Goal: Task Accomplishment & Management: Complete application form

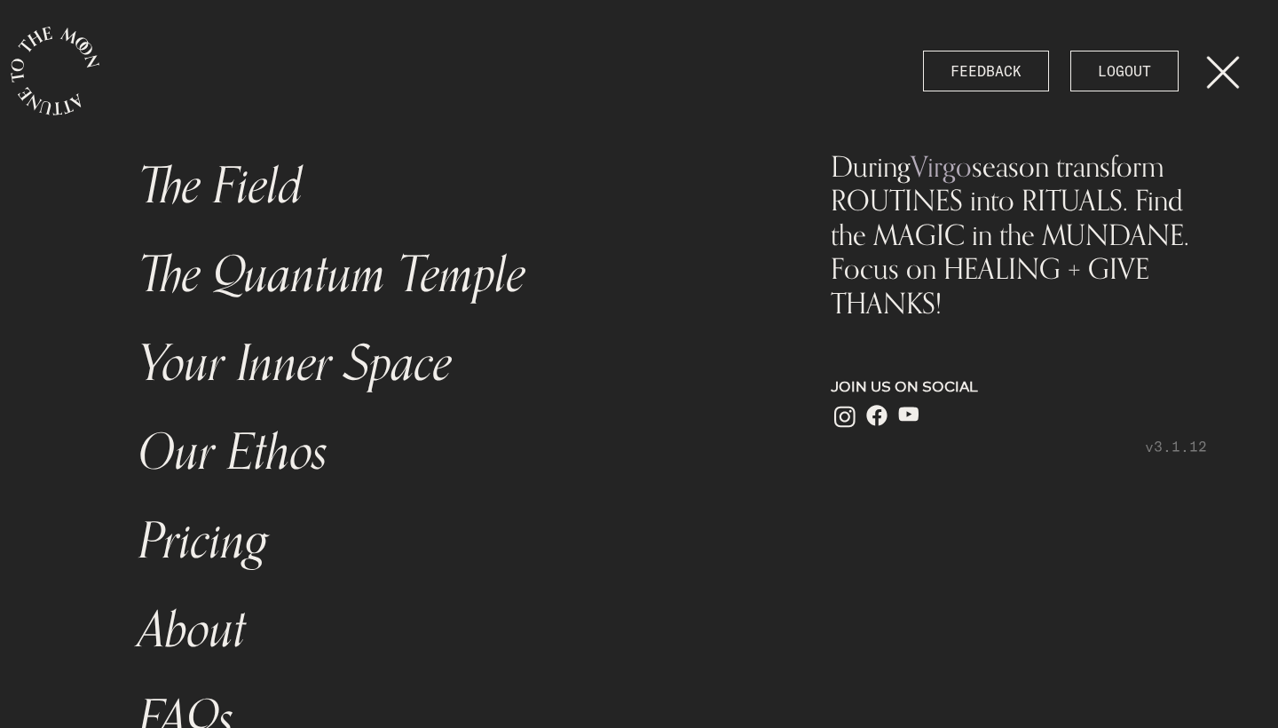
scroll to position [560, 0]
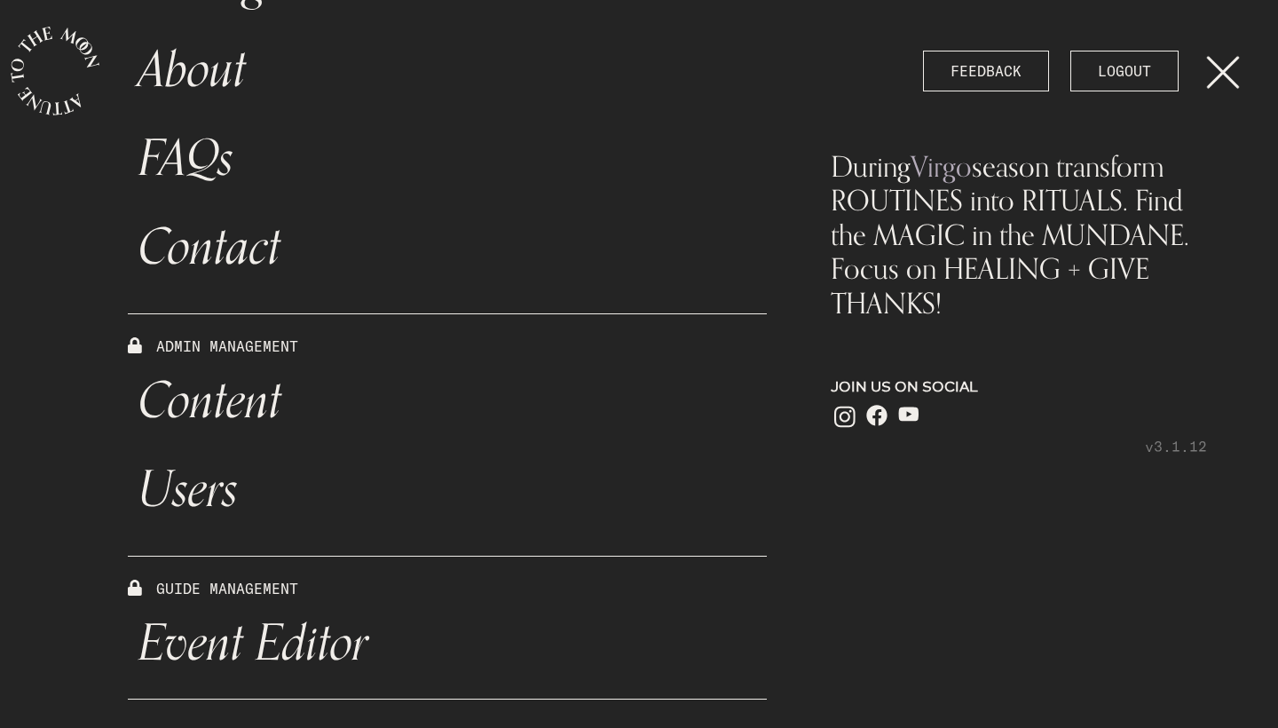
click at [221, 412] on link "Content" at bounding box center [447, 401] width 639 height 89
select select "Moon"
select select "[PERSON_NAME]"
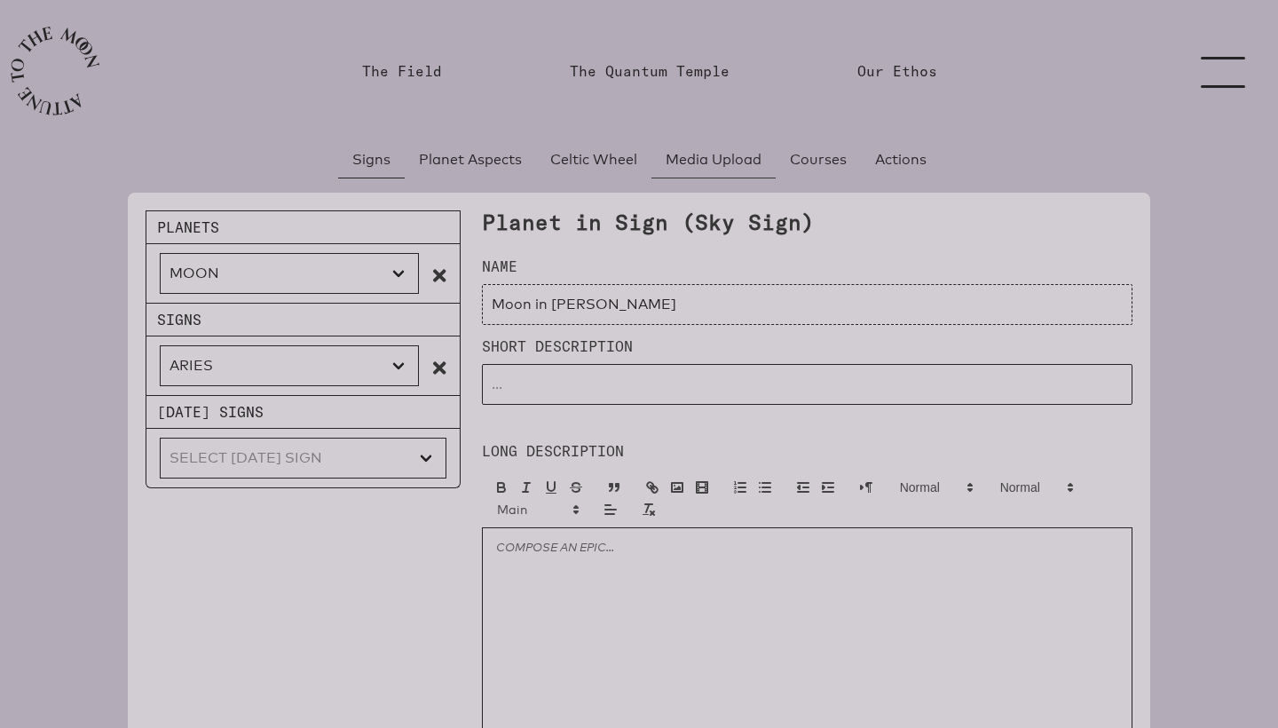
click at [700, 160] on span "Media Upload" at bounding box center [714, 159] width 96 height 21
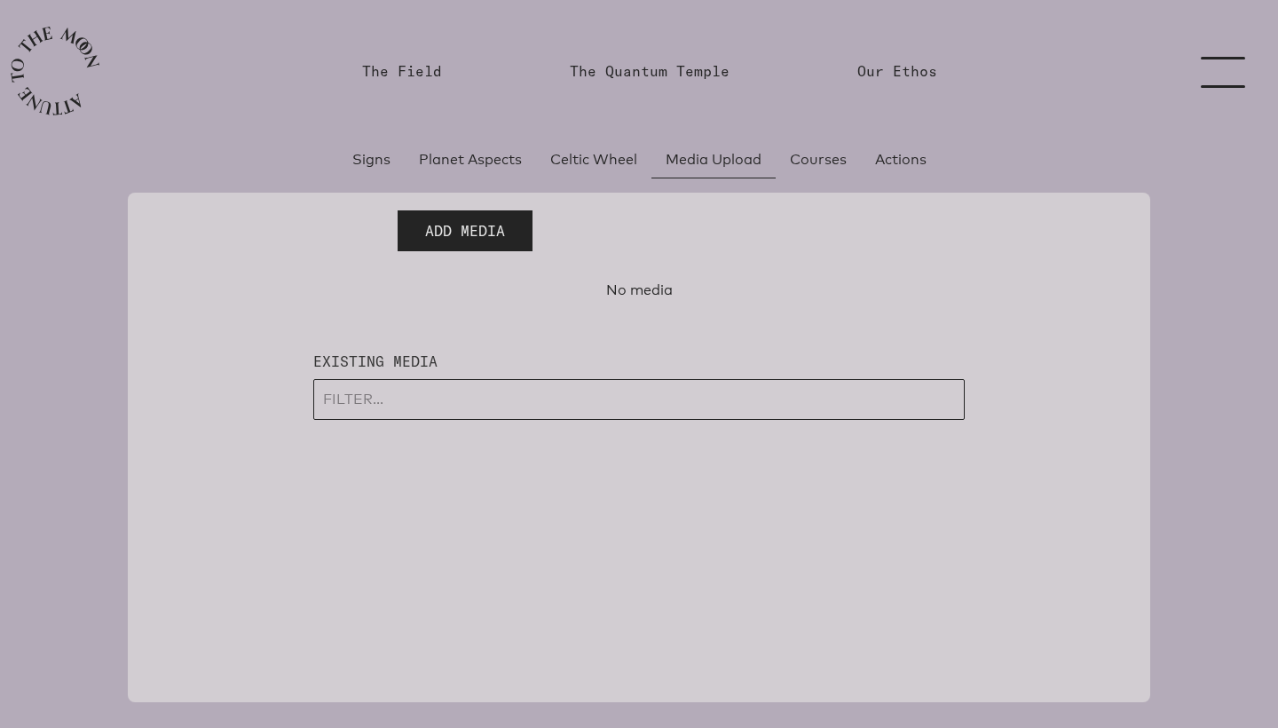
click at [462, 236] on span "Add Media" at bounding box center [465, 230] width 80 height 21
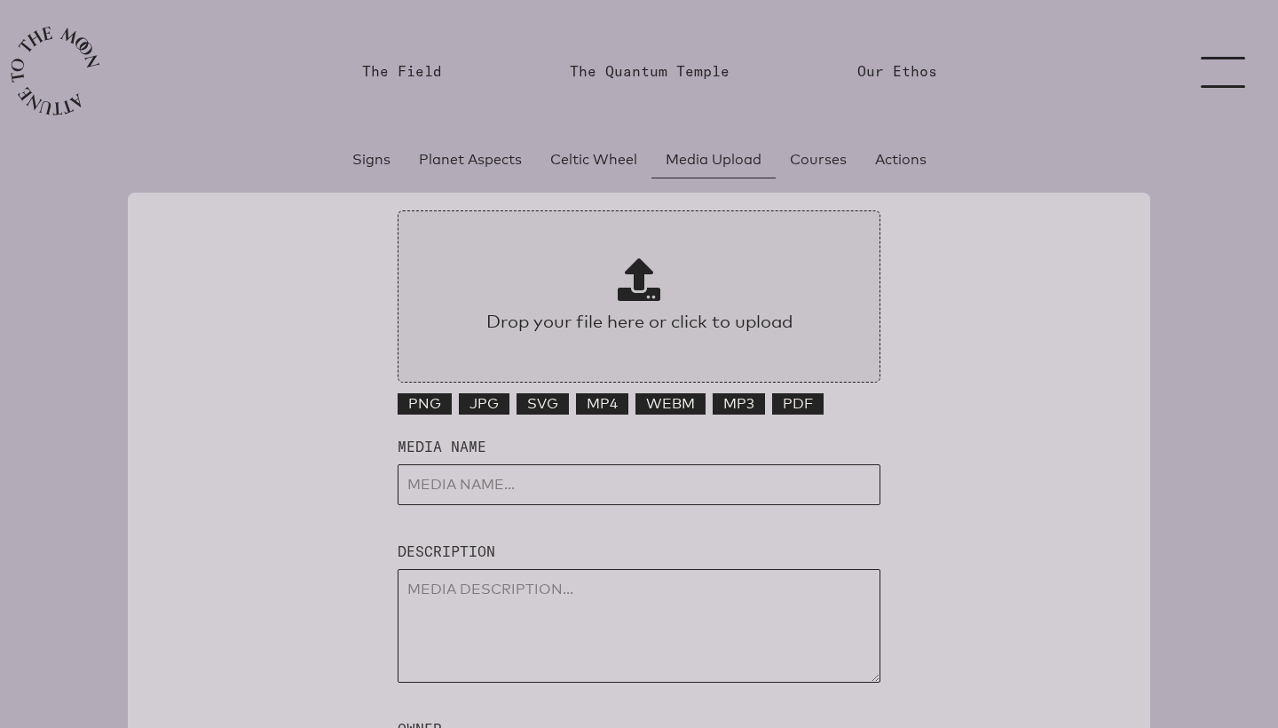
click at [665, 291] on p at bounding box center [639, 283] width 387 height 50
click at [665, 291] on input "Drop your file here or click to upload" at bounding box center [639, 296] width 483 height 172
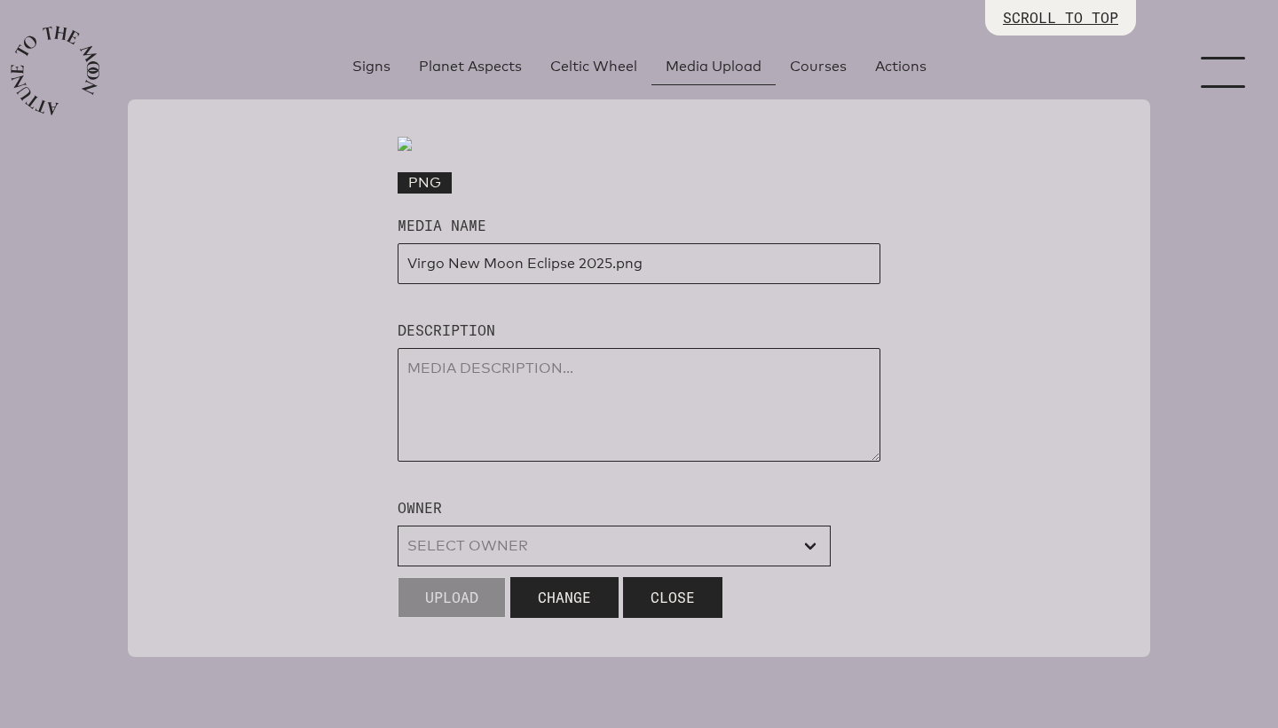
scroll to position [356, 0]
click at [720, 284] on input "input" at bounding box center [639, 263] width 483 height 41
type input "Virgo New Moon Eclipse 2025"
click at [628, 462] on textarea at bounding box center [639, 405] width 483 height 114
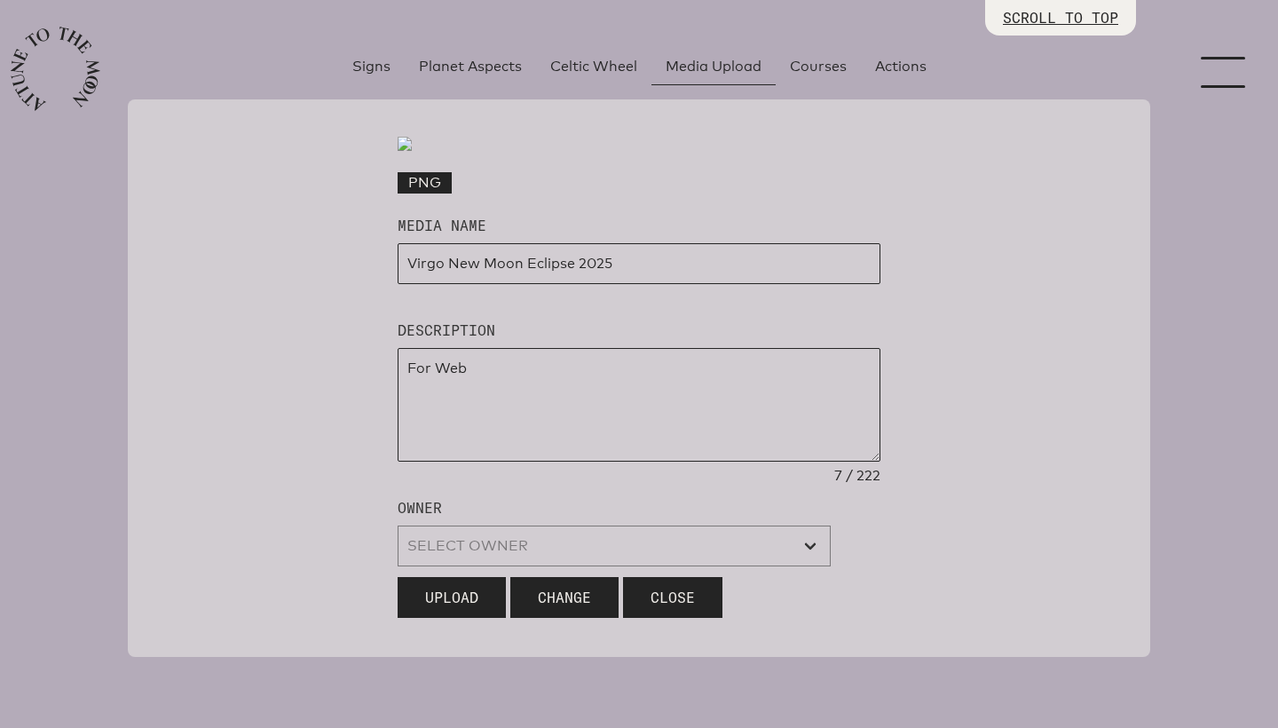
type textarea "For Web"
select select "wt5MRi9amjesYzz3xPxkkeuMjBr1"
click at [454, 601] on span "Upload" at bounding box center [451, 597] width 53 height 21
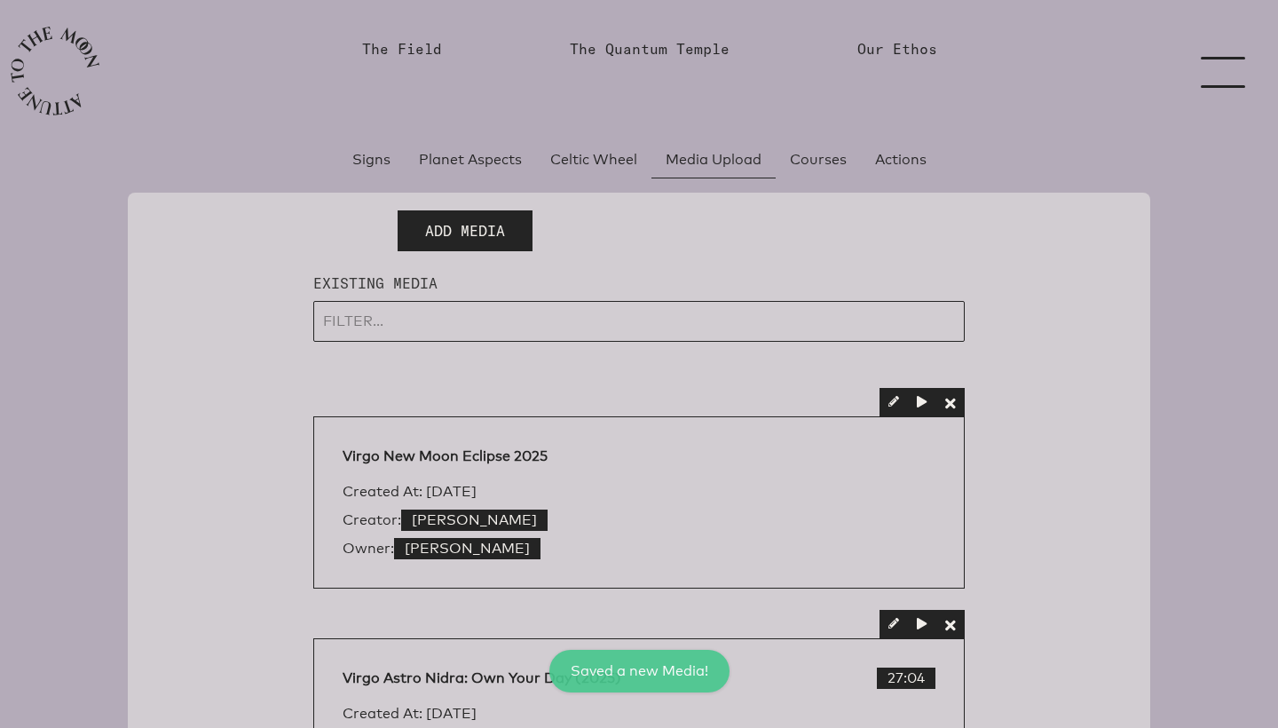
scroll to position [0, 0]
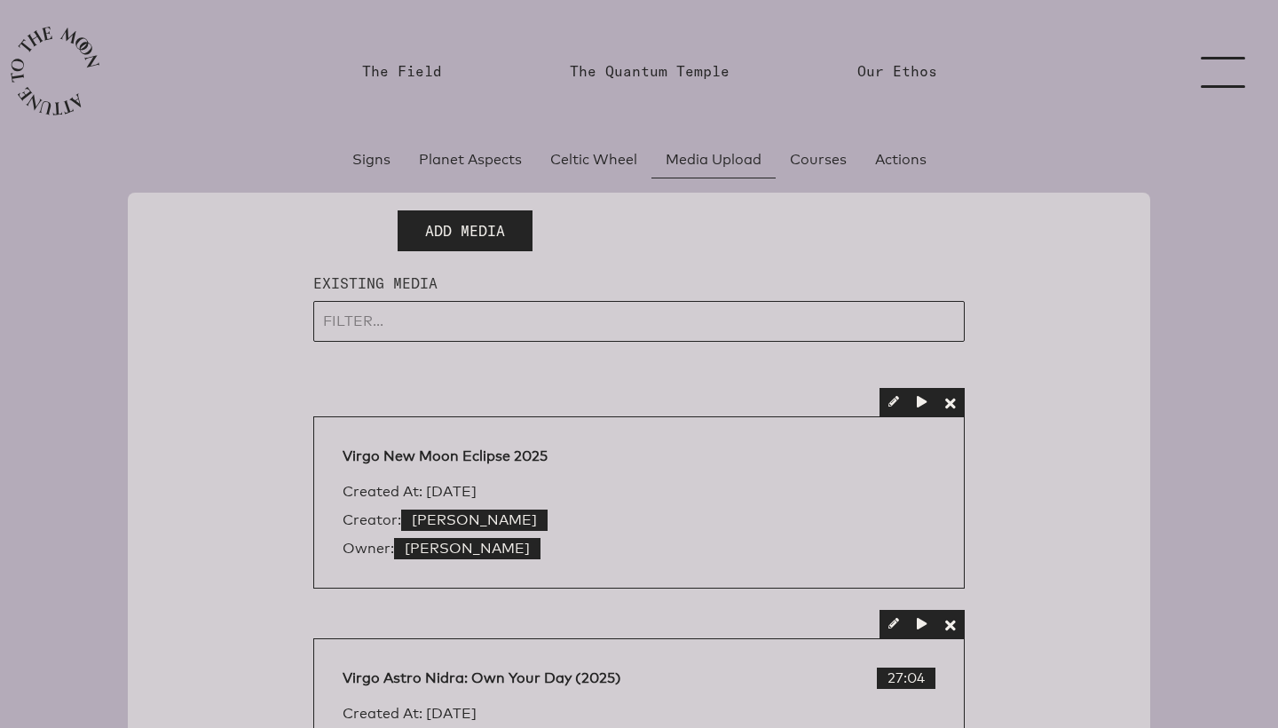
click at [1234, 85] on link "menu" at bounding box center [1233, 71] width 89 height 142
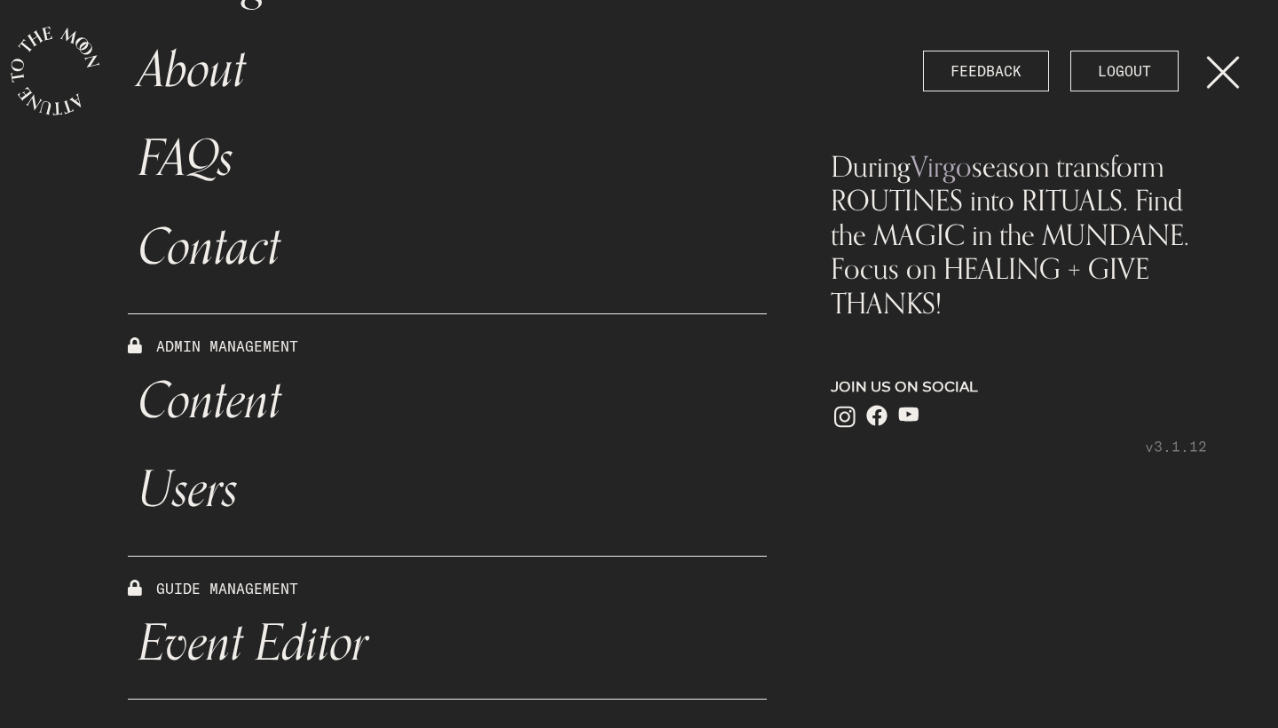
click at [328, 655] on link "Event Editor" at bounding box center [447, 643] width 639 height 89
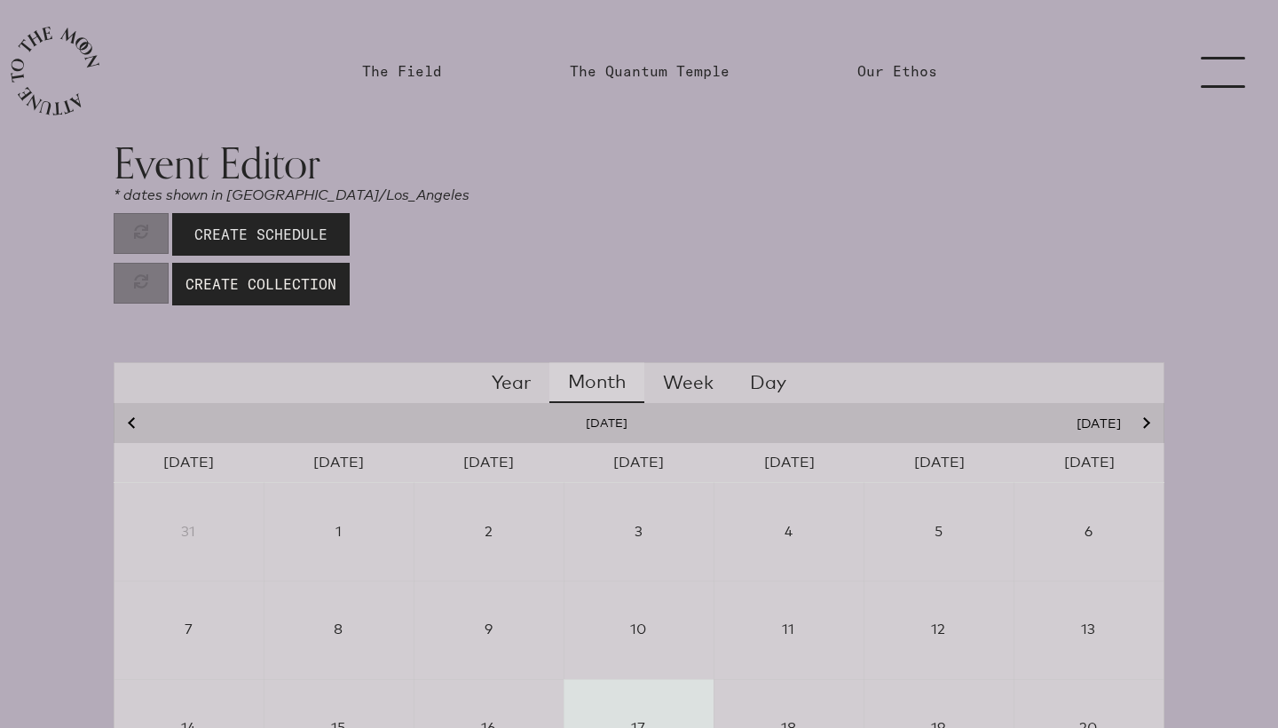
click at [310, 233] on span "Create Schedule" at bounding box center [260, 234] width 133 height 21
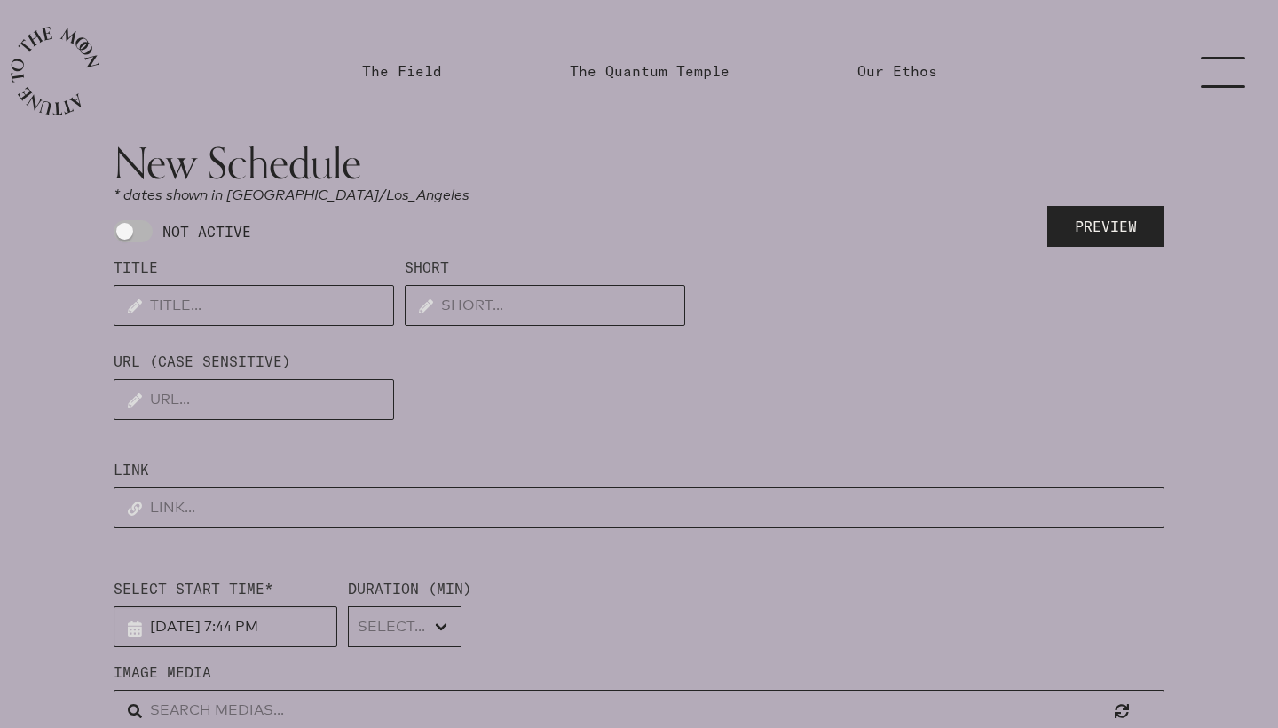
click at [142, 229] on span at bounding box center [133, 231] width 39 height 22
click at [125, 229] on input "NOT ACTIVE" at bounding box center [120, 231] width 12 height 12
click at [126, 228] on span at bounding box center [133, 231] width 39 height 22
click at [125, 228] on input "ACTIVE" at bounding box center [120, 231] width 12 height 12
checkbox input "false"
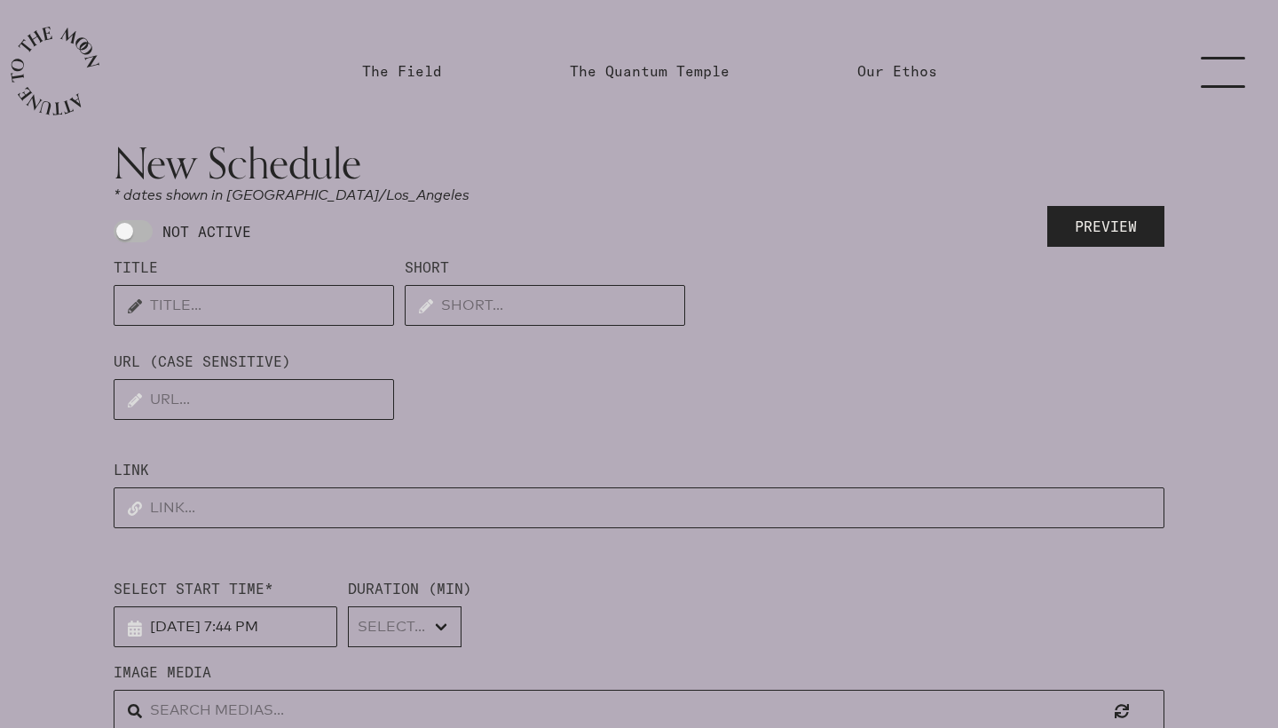
click at [176, 304] on input "text" at bounding box center [254, 305] width 280 height 41
type input "GATHER"
click at [460, 312] on input "text" at bounding box center [543, 305] width 280 height 41
type input "N"
drag, startPoint x: 628, startPoint y: 303, endPoint x: 565, endPoint y: 303, distance: 63.9
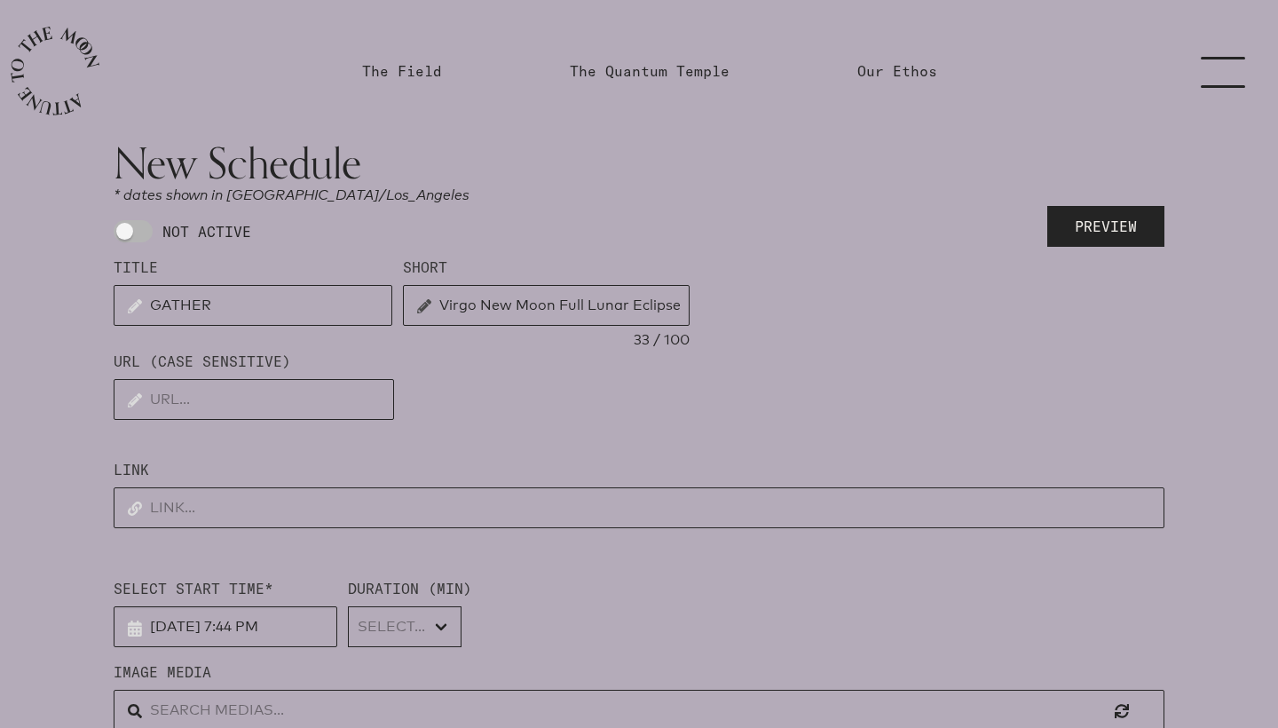
click at [565, 303] on input "Virgo New Moon Full Lunar Eclipse" at bounding box center [546, 305] width 287 height 41
type input "Virgo New Moon Partial Solar Eclipse"
click at [511, 373] on div "URL (CASE SENSITIVE) 0 / 100" at bounding box center [639, 398] width 1051 height 94
click at [308, 406] on input "text" at bounding box center [254, 399] width 280 height 41
type input "virgoeclipse2025"
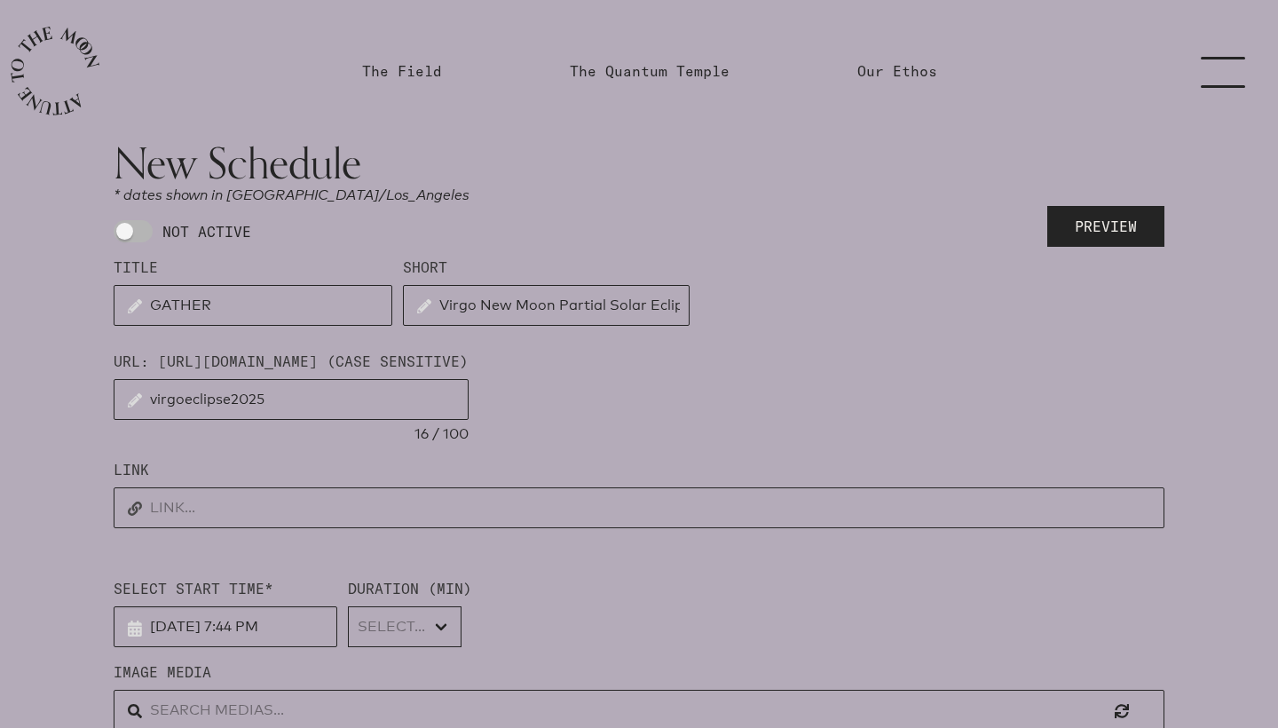
click at [263, 514] on input "text" at bounding box center [639, 507] width 1051 height 41
click at [472, 507] on input "text" at bounding box center [639, 507] width 1051 height 41
paste input "[URL][DOMAIN_NAME]"
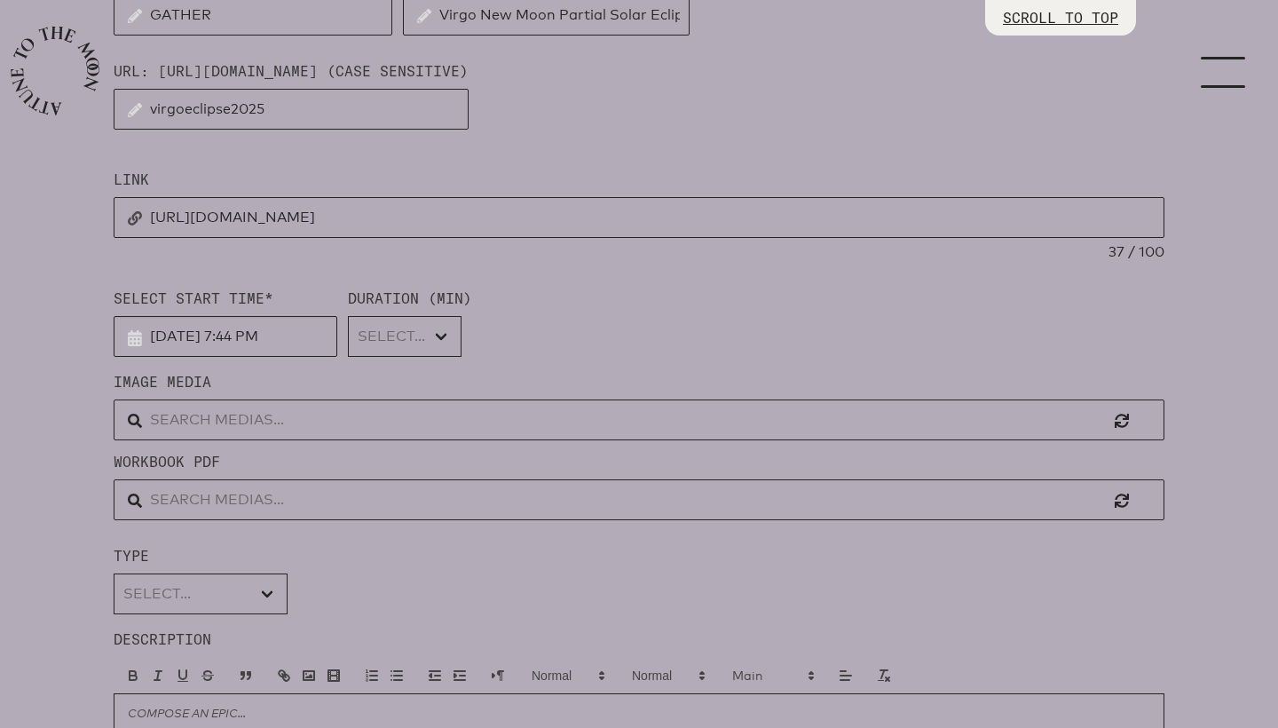
scroll to position [306, 0]
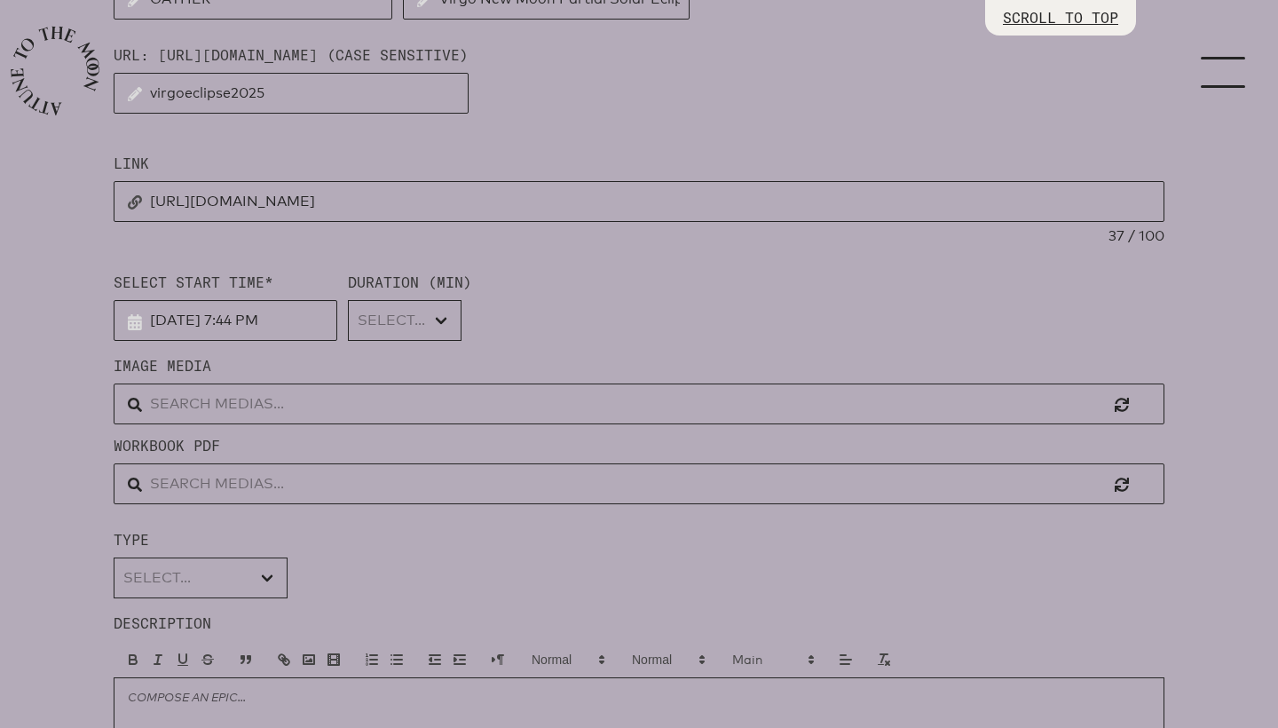
type input "[URL][DOMAIN_NAME]"
click at [246, 320] on input "[DATE] 7:44 PM" at bounding box center [226, 320] width 224 height 41
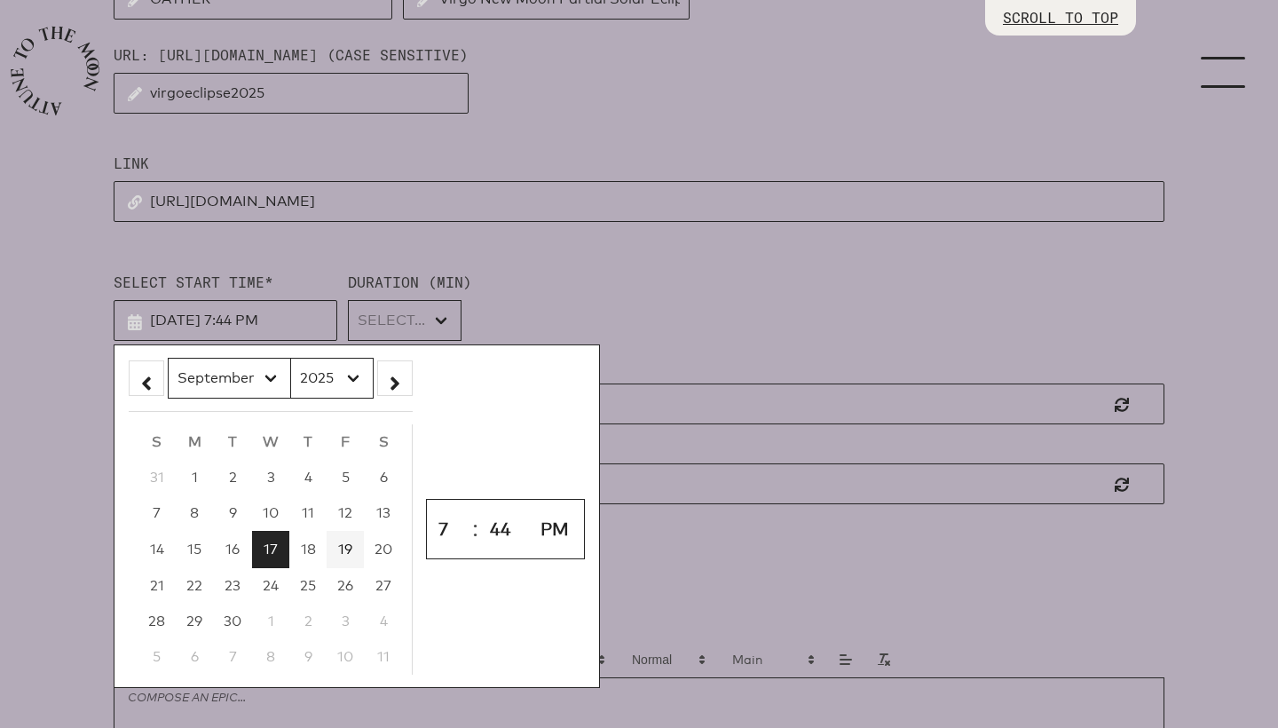
click at [345, 549] on span "19" at bounding box center [345, 549] width 14 height 17
type input "[DATE] 7:44 PM"
select select "23"
type input "[DATE] 11:44 PM"
select select "0"
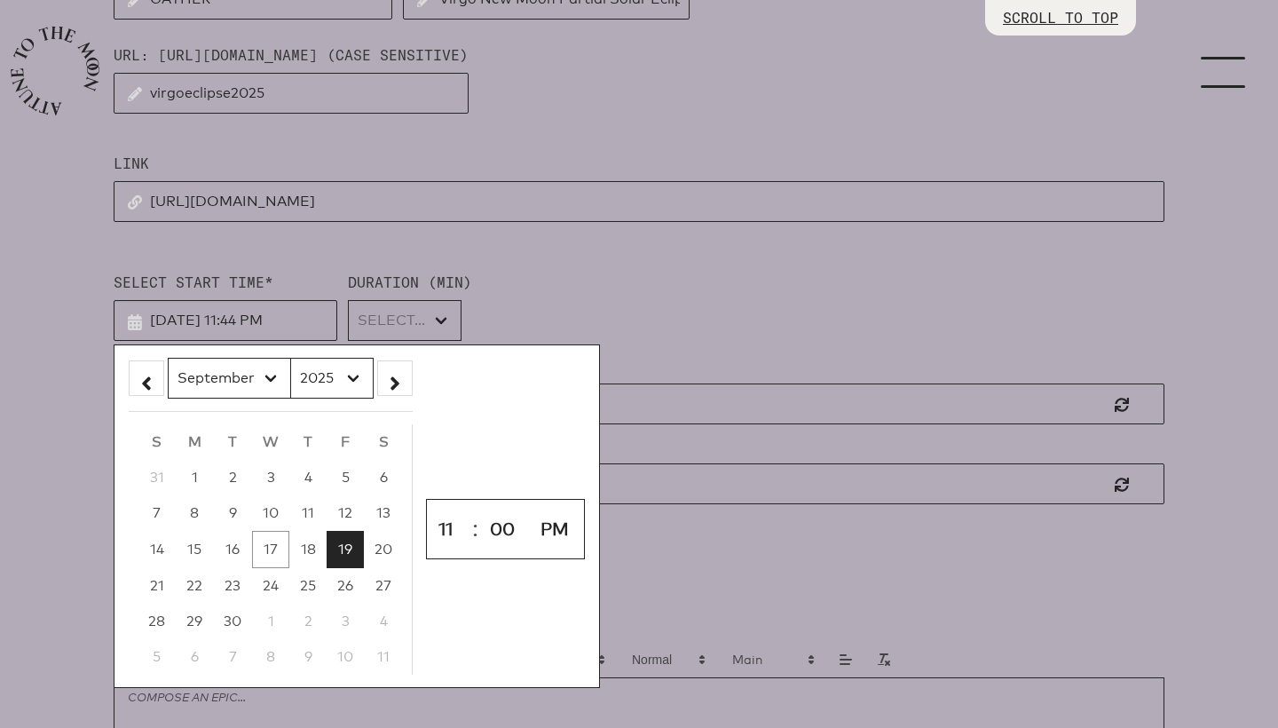
type input "[DATE] 11:00 PM"
select select "AM"
type input "[DATE] 11:00 AM"
select select "11"
select select "4500"
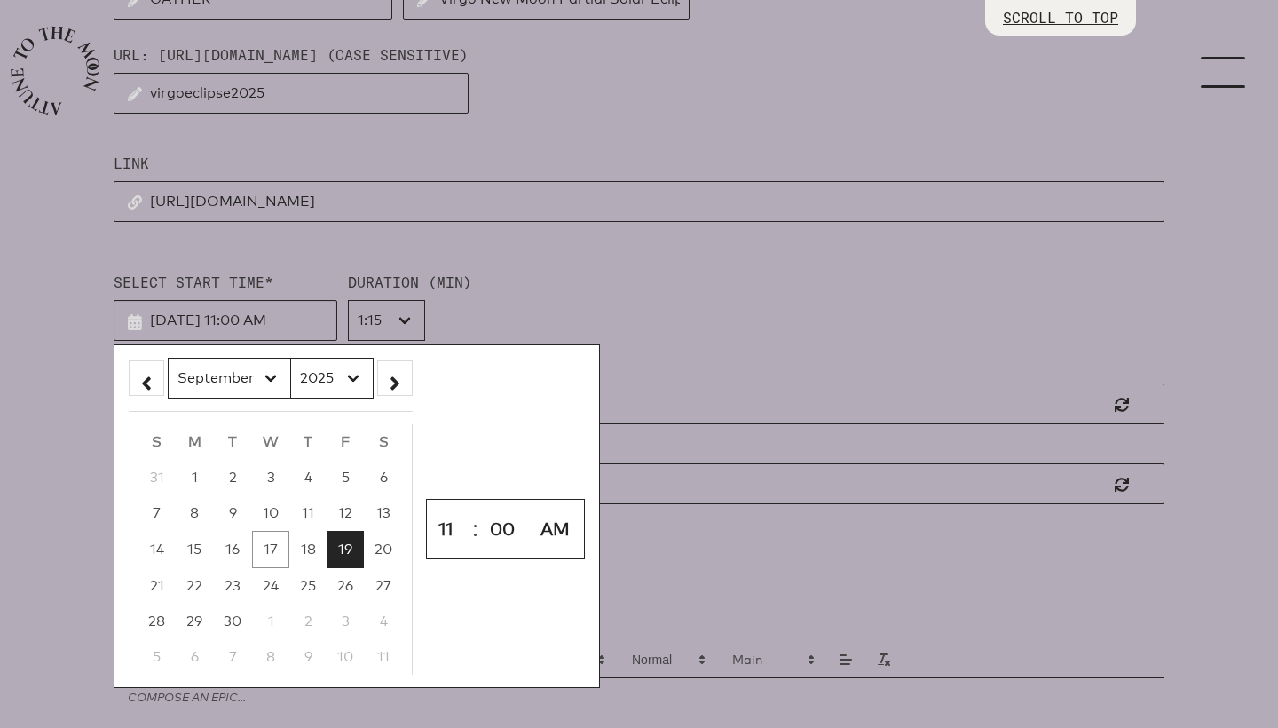
click at [573, 285] on div "Select Start Time* [DATE] 11:00 AM January February March April May June July A…" at bounding box center [639, 306] width 1051 height 69
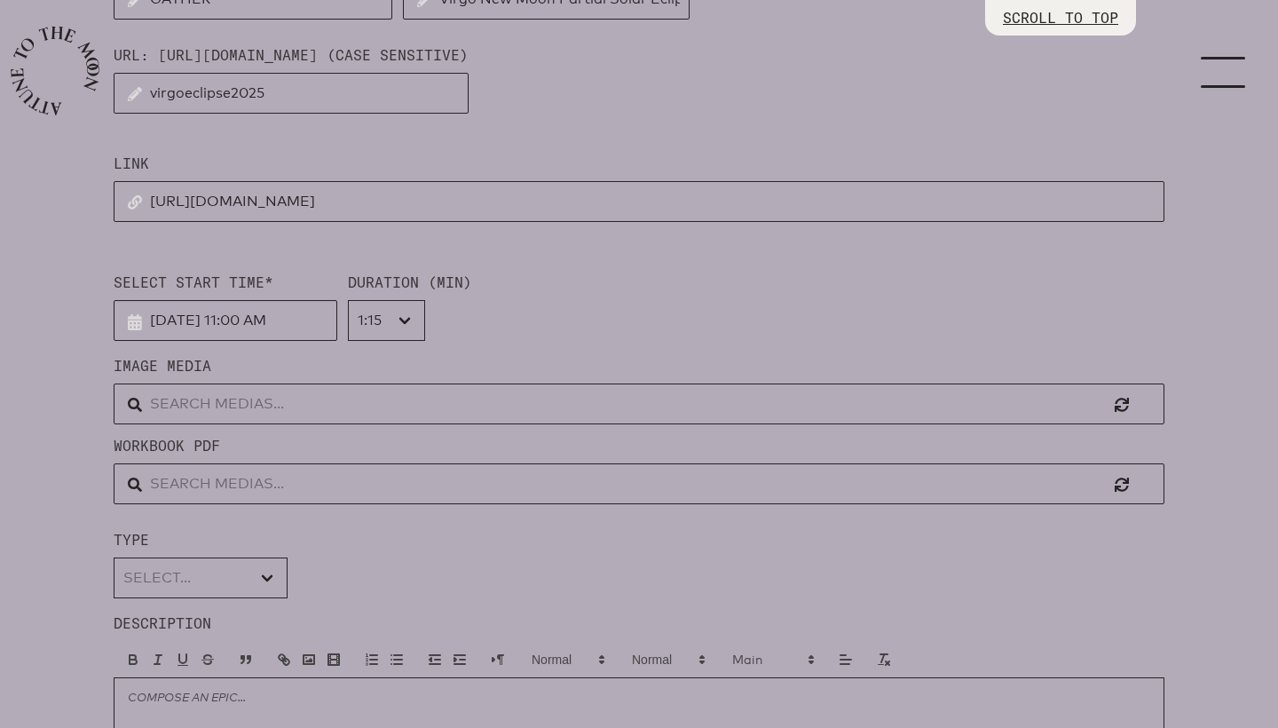
click at [329, 395] on input "text" at bounding box center [639, 403] width 1051 height 41
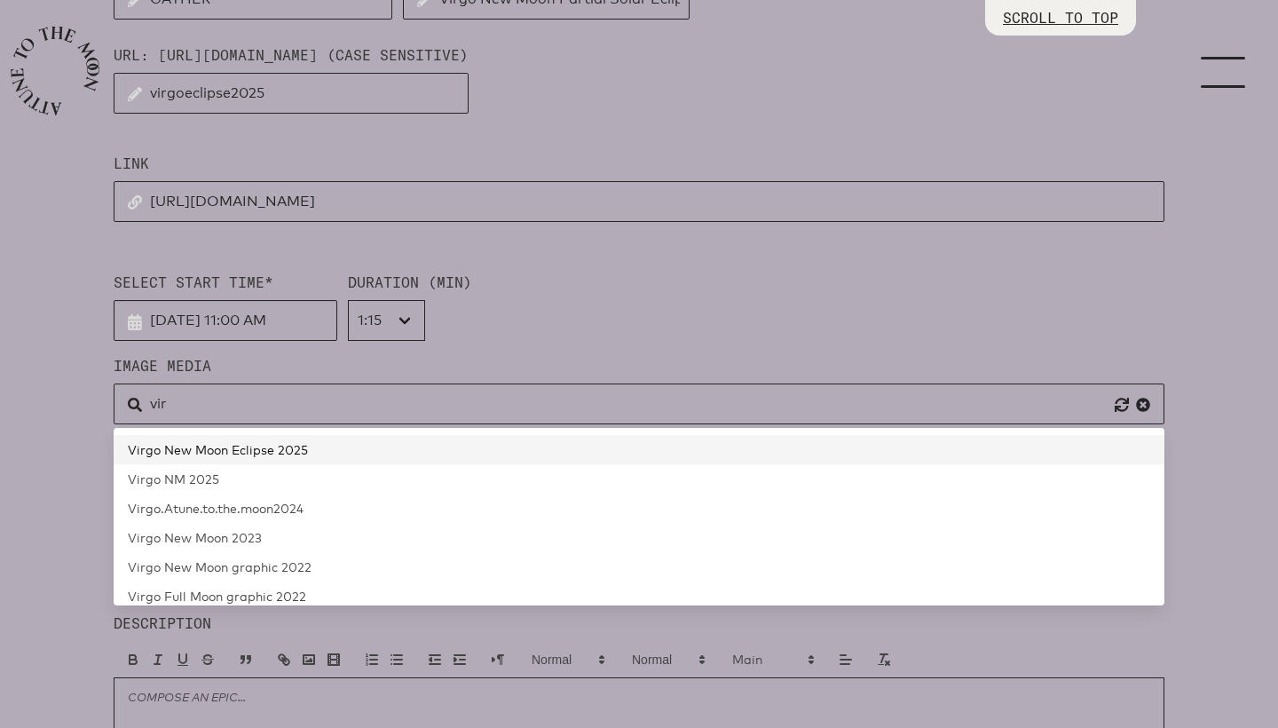
click at [210, 451] on span "Virgo New Moon Eclipse 2025" at bounding box center [218, 449] width 180 height 15
type input "Virgo New Moon Eclipse 2025"
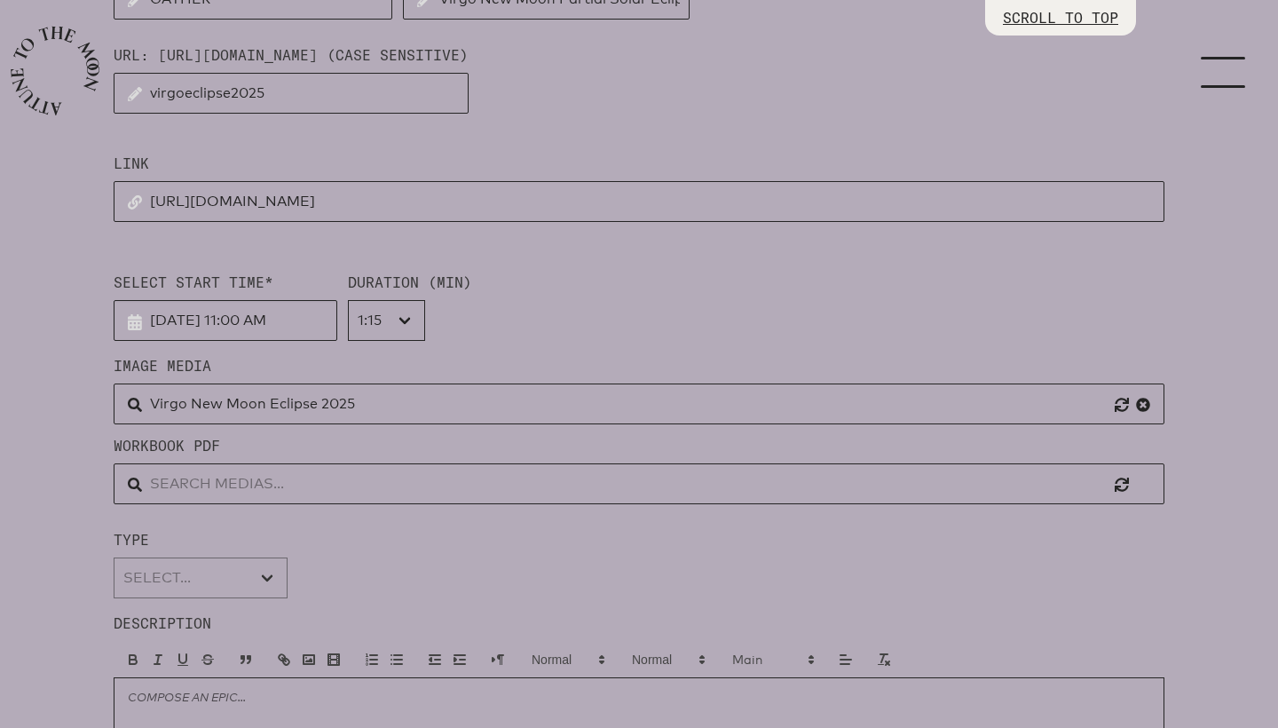
select select "Moon Circle"
click at [361, 569] on div "Type MOON CIRCLE WORKSHOP COLLECTION CLASS ASTRO PRACTICE" at bounding box center [639, 563] width 1051 height 69
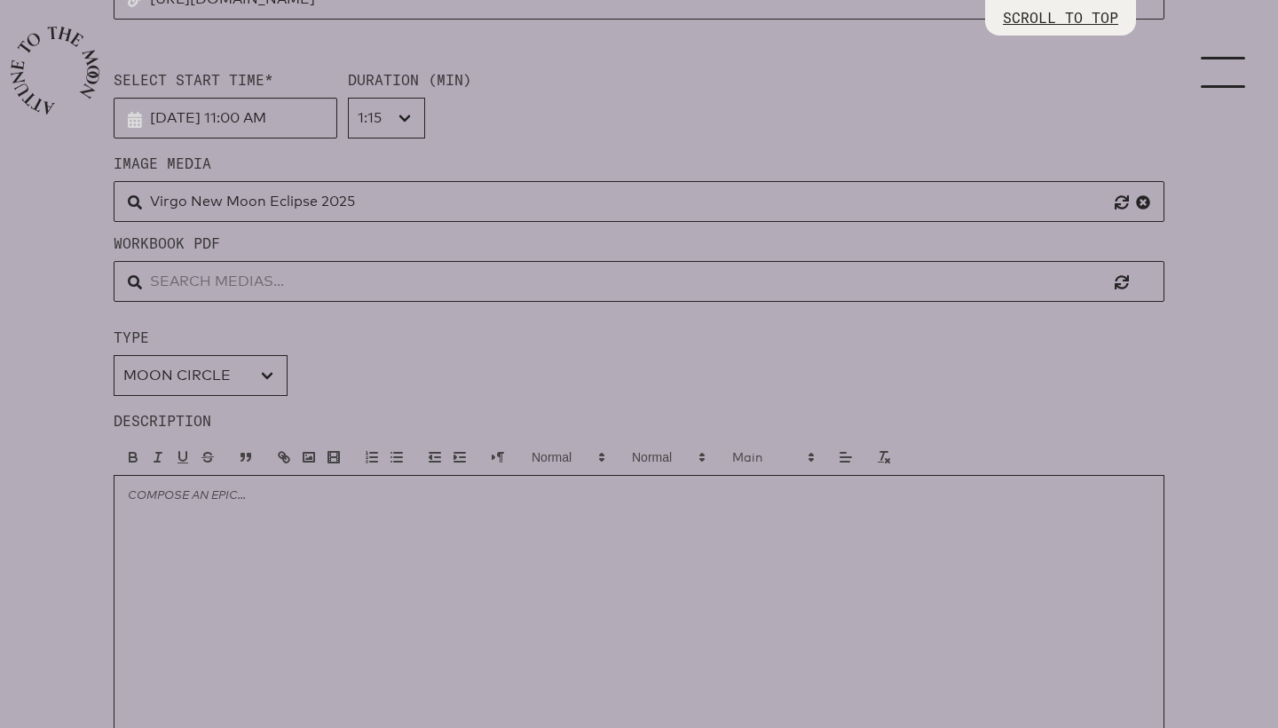
scroll to position [582, 0]
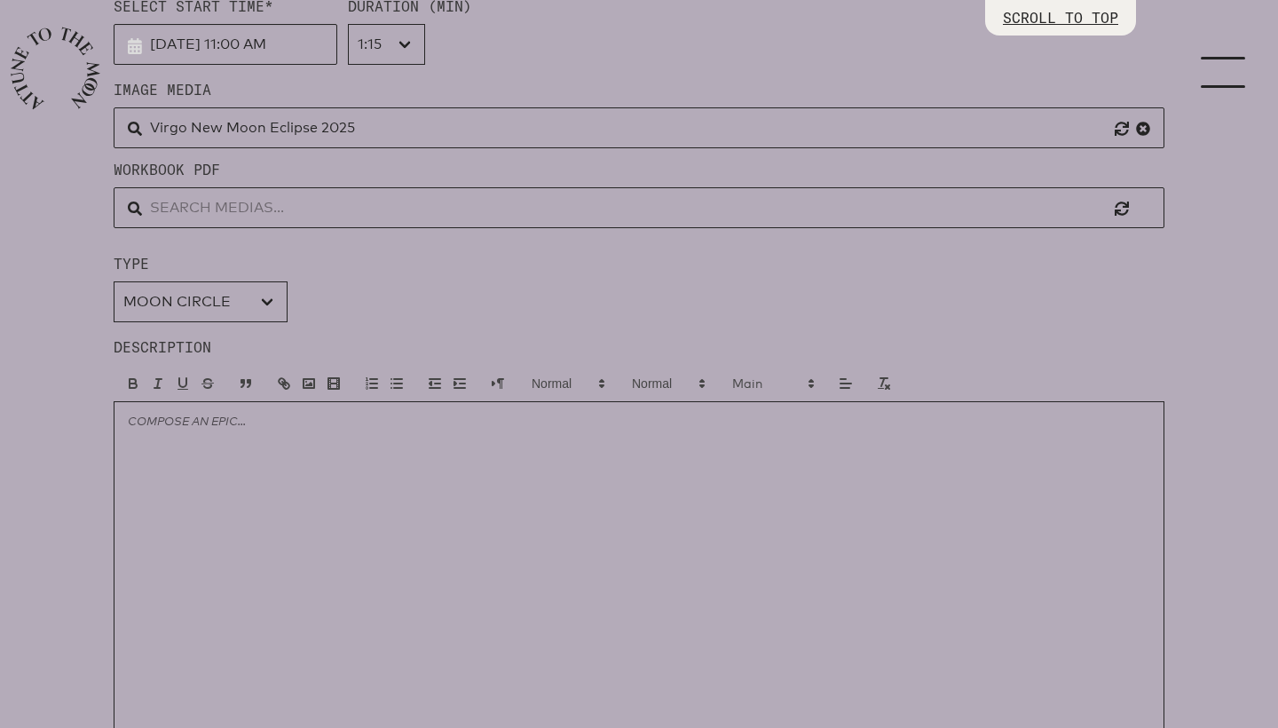
click at [361, 569] on div at bounding box center [639, 578] width 1051 height 355
